Goal: Task Accomplishment & Management: Use online tool/utility

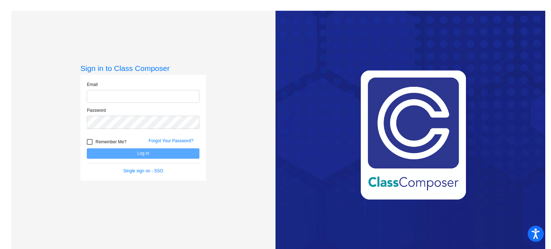
type input "[EMAIL_ADDRESS][DOMAIN_NAME]"
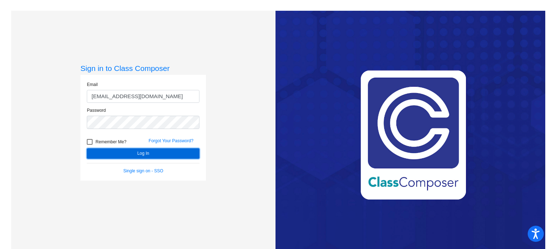
click at [128, 156] on button "Log In" at bounding box center [143, 153] width 113 height 10
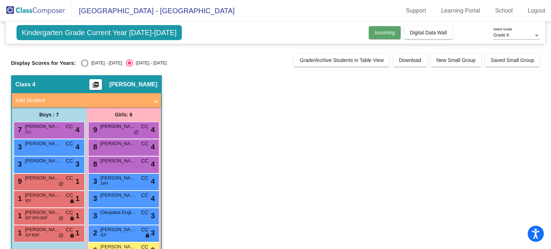
click at [381, 33] on span "Incoming" at bounding box center [384, 33] width 20 height 6
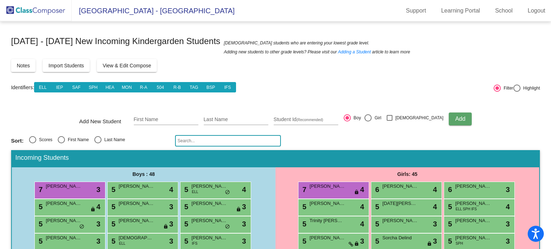
click at [118, 68] on span "View & Edit Compose" at bounding box center [127, 66] width 48 height 6
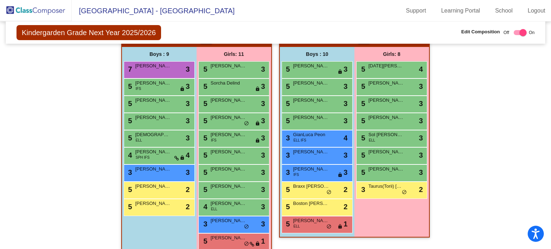
scroll to position [393, 0]
click at [232, 218] on span "[PERSON_NAME]" at bounding box center [228, 220] width 36 height 7
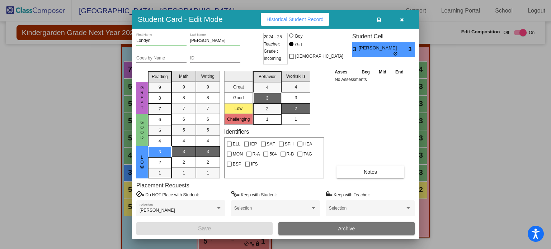
click at [402, 17] on icon "button" at bounding box center [402, 19] width 4 height 5
